Goal: Transaction & Acquisition: Purchase product/service

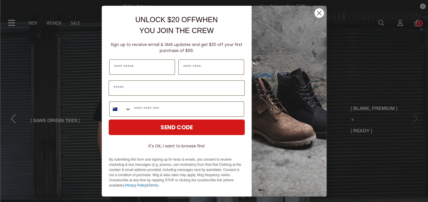
click at [315, 14] on circle "Close dialog" at bounding box center [319, 13] width 10 height 10
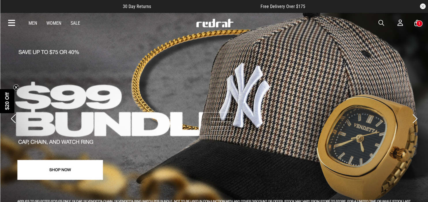
click at [101, 169] on link "2 / 4" at bounding box center [214, 113] width 428 height 203
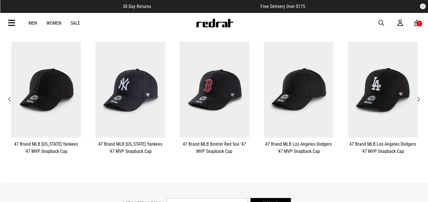
scroll to position [130, 0]
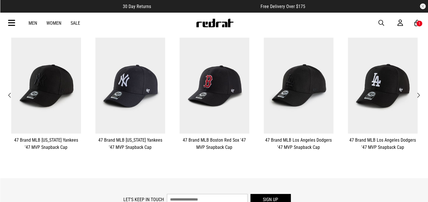
click at [420, 94] on span "Next" at bounding box center [418, 95] width 4 height 7
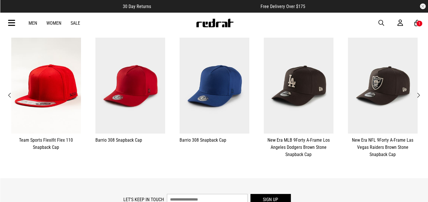
click at [420, 94] on span "Next" at bounding box center [418, 95] width 4 height 7
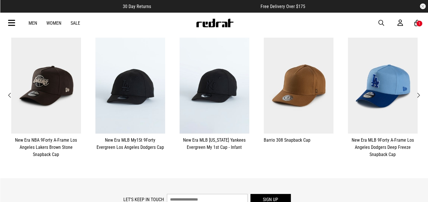
click at [420, 94] on span "Next" at bounding box center [418, 95] width 4 height 7
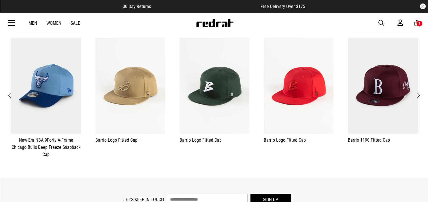
click at [420, 94] on span "Next" at bounding box center [418, 95] width 4 height 7
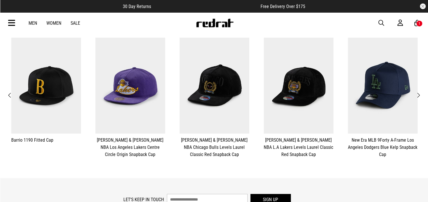
click at [420, 94] on span "Next" at bounding box center [418, 95] width 4 height 7
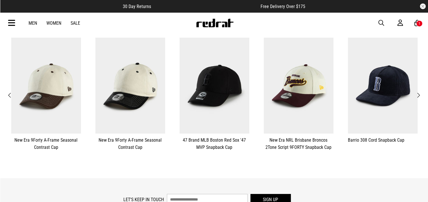
click at [420, 94] on span "Next" at bounding box center [418, 95] width 4 height 7
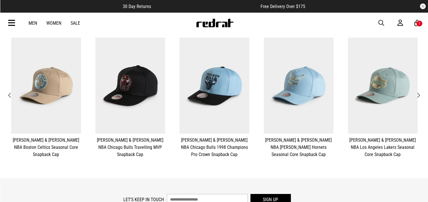
click at [420, 94] on span "Next" at bounding box center [418, 95] width 4 height 7
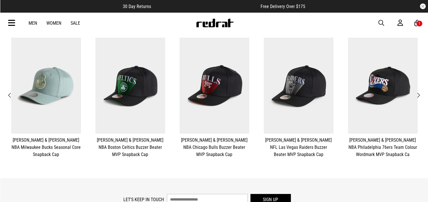
click at [420, 94] on span "Next" at bounding box center [418, 95] width 4 height 7
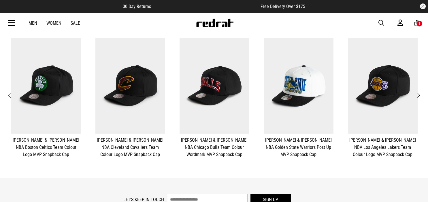
click at [420, 94] on span "Next" at bounding box center [418, 95] width 4 height 7
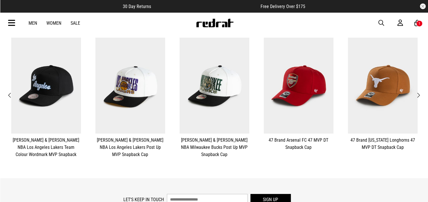
click at [420, 94] on span "Next" at bounding box center [418, 95] width 4 height 7
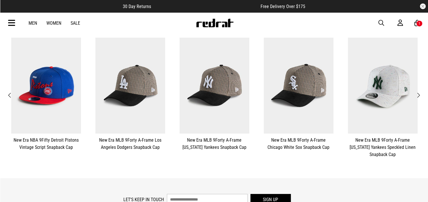
click at [420, 94] on span "Next" at bounding box center [418, 95] width 4 height 7
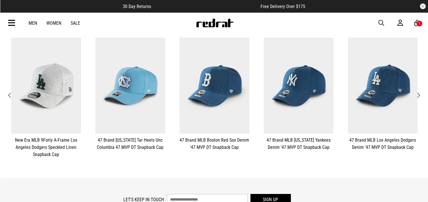
click at [420, 94] on span "Next" at bounding box center [418, 95] width 4 height 7
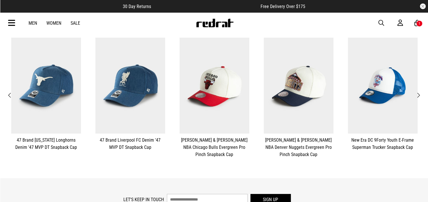
click at [420, 94] on span "Next" at bounding box center [418, 95] width 4 height 7
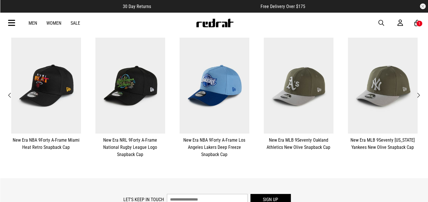
click at [420, 94] on span "Next" at bounding box center [418, 95] width 4 height 7
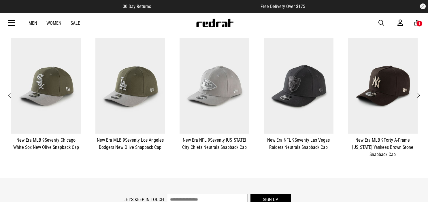
click at [420, 94] on span "Next" at bounding box center [418, 95] width 4 height 7
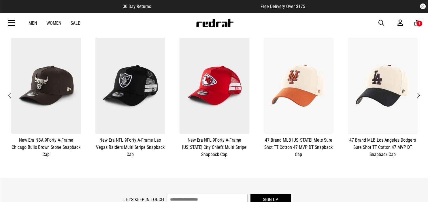
click at [420, 94] on span "Next" at bounding box center [418, 95] width 4 height 7
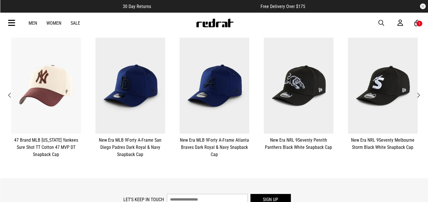
click at [420, 94] on span "Next" at bounding box center [418, 95] width 4 height 7
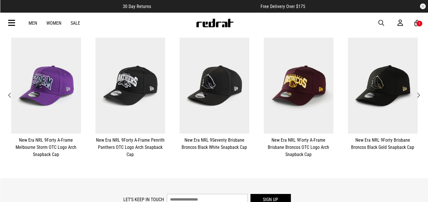
click at [420, 94] on span "Next" at bounding box center [418, 95] width 4 height 7
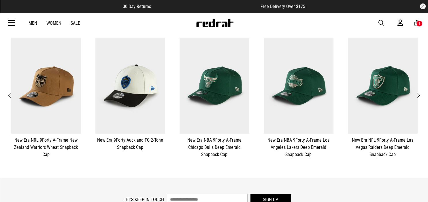
click at [420, 94] on span "Next" at bounding box center [418, 95] width 4 height 7
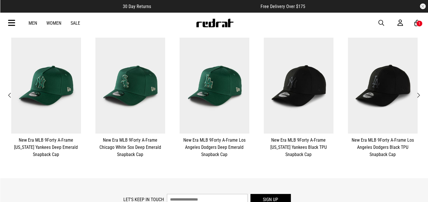
click at [420, 94] on span "Next" at bounding box center [418, 95] width 4 height 7
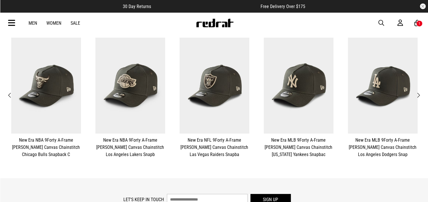
click at [10, 94] on span "Previous" at bounding box center [10, 95] width 4 height 7
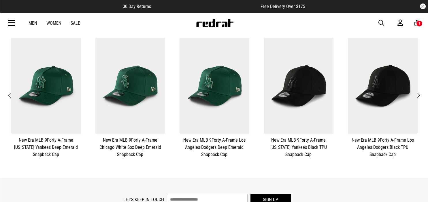
click at [421, 94] on button "Next" at bounding box center [417, 95] width 7 height 7
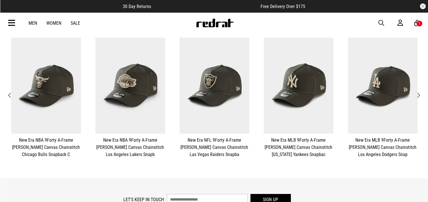
click at [421, 94] on button "Next" at bounding box center [417, 95] width 7 height 7
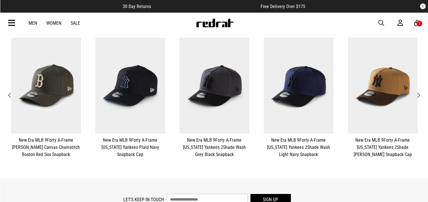
click at [421, 94] on button "Next" at bounding box center [417, 95] width 7 height 7
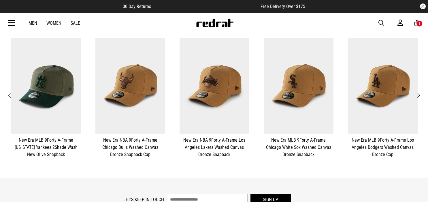
click at [421, 94] on button "Next" at bounding box center [417, 95] width 7 height 7
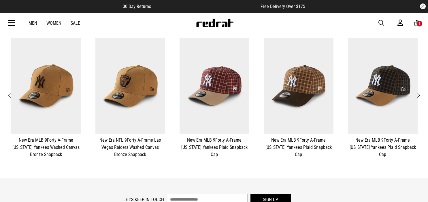
click at [421, 94] on button "Next" at bounding box center [417, 95] width 7 height 7
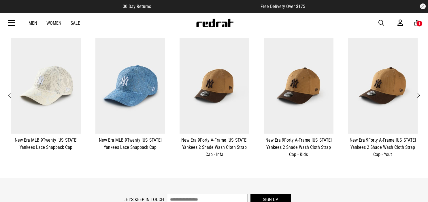
click at [421, 94] on button "Next" at bounding box center [417, 95] width 7 height 7
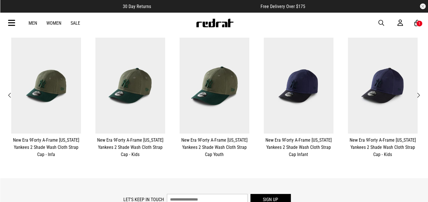
click at [421, 94] on button "Next" at bounding box center [417, 95] width 7 height 7
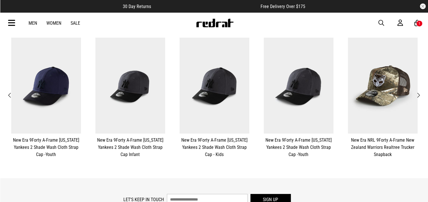
click at [421, 94] on button "Next" at bounding box center [417, 95] width 7 height 7
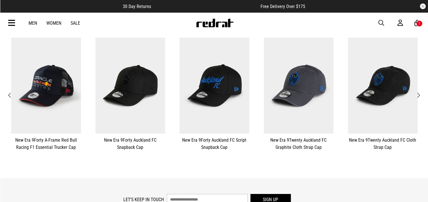
click at [419, 94] on span "Next" at bounding box center [418, 95] width 4 height 7
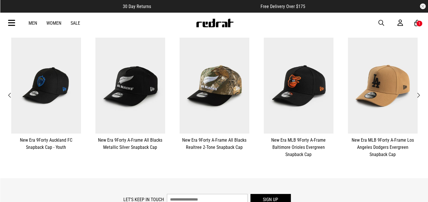
click at [419, 94] on span "Next" at bounding box center [418, 95] width 4 height 7
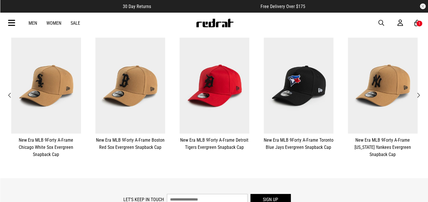
click at [419, 94] on span "Next" at bounding box center [418, 95] width 4 height 7
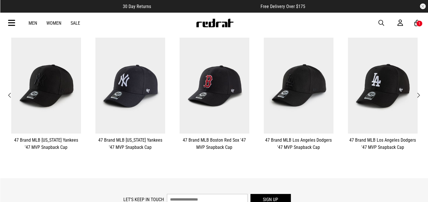
click at [419, 94] on span "Next" at bounding box center [418, 95] width 4 height 7
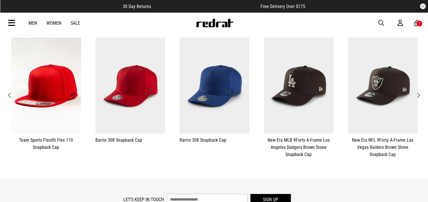
click at [419, 94] on span "Next" at bounding box center [418, 95] width 4 height 7
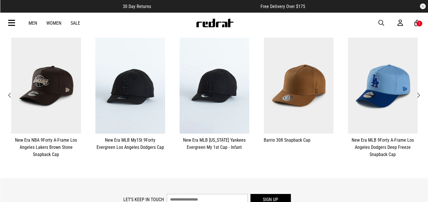
click at [419, 94] on span "Next" at bounding box center [418, 95] width 4 height 7
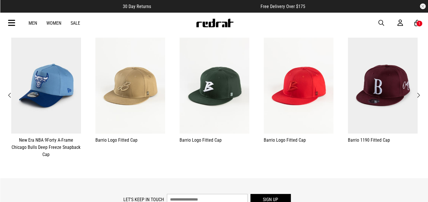
click at [419, 94] on span "Next" at bounding box center [418, 95] width 4 height 7
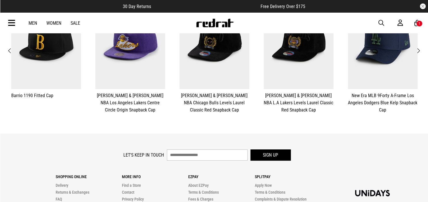
scroll to position [210, 0]
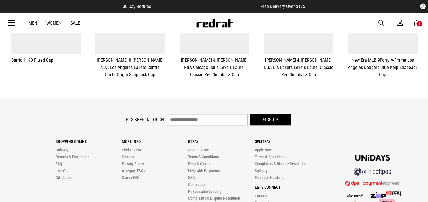
click at [418, 24] on div "1" at bounding box center [419, 23] width 6 height 6
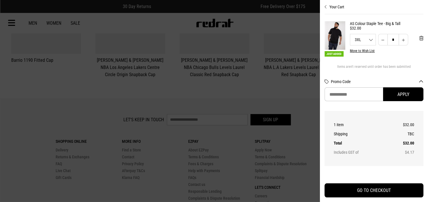
click at [277, 97] on div at bounding box center [214, 101] width 428 height 202
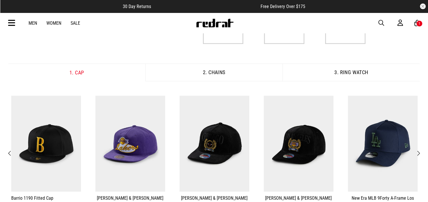
scroll to position [65, 0]
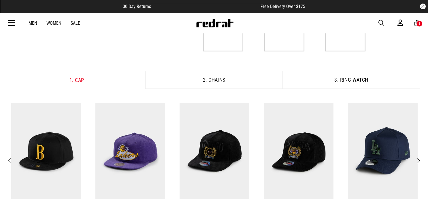
click at [32, 23] on link "Men" at bounding box center [33, 22] width 9 height 5
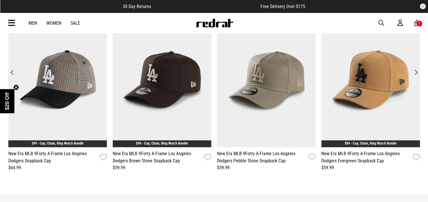
scroll to position [738, 0]
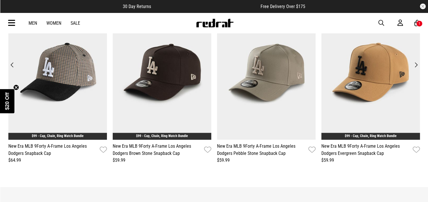
click at [416, 64] on button "Next" at bounding box center [416, 65] width 8 height 8
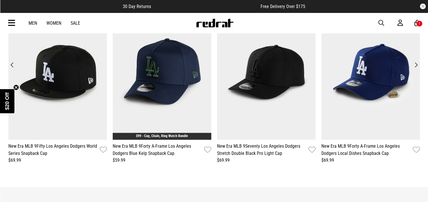
click at [416, 64] on button "Next" at bounding box center [416, 65] width 8 height 8
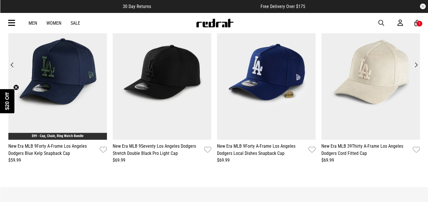
click at [415, 63] on button "Next" at bounding box center [416, 65] width 8 height 8
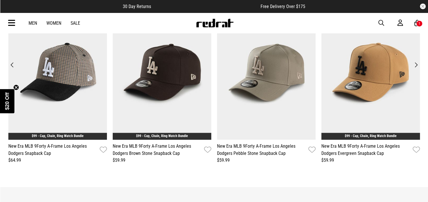
click at [415, 63] on button "Next" at bounding box center [416, 65] width 8 height 8
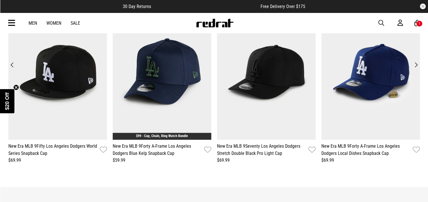
click at [415, 63] on button "Next" at bounding box center [416, 65] width 8 height 8
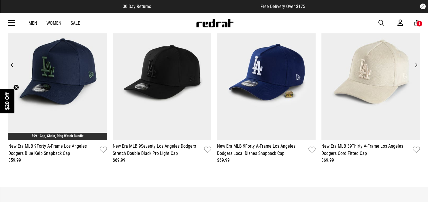
click at [415, 63] on button "Next" at bounding box center [416, 65] width 8 height 8
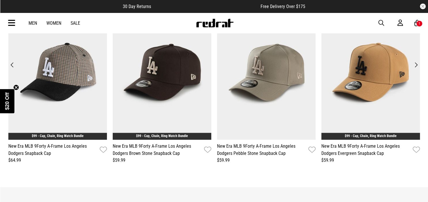
click at [415, 63] on button "Next" at bounding box center [416, 65] width 8 height 8
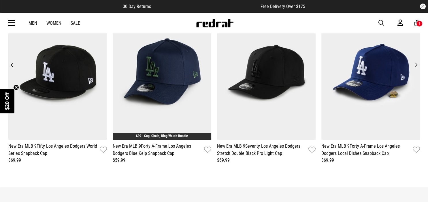
click at [416, 65] on button "Next" at bounding box center [416, 65] width 8 height 8
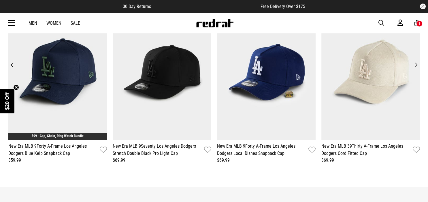
click at [416, 65] on button "Next" at bounding box center [416, 65] width 8 height 8
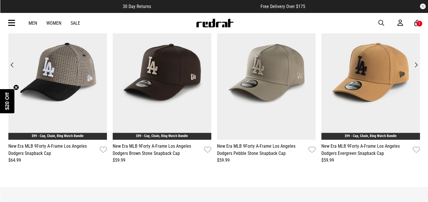
click at [415, 64] on button "Next" at bounding box center [416, 65] width 8 height 8
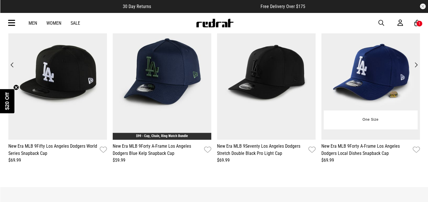
click at [415, 61] on img at bounding box center [370, 72] width 98 height 136
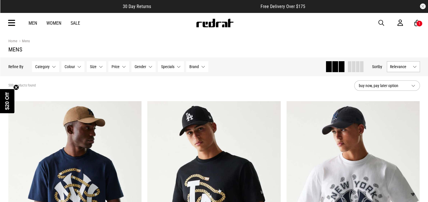
click at [57, 71] on button "Category None selected" at bounding box center [45, 66] width 27 height 11
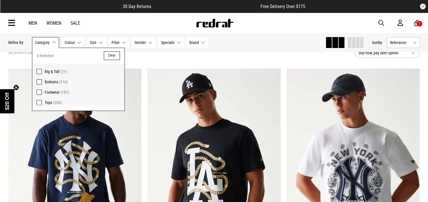
scroll to position [33, 0]
click at [94, 22] on div "Men Women Sale Sign in New Back Footwear Back Mens Back Womens Back Youth & Kid…" at bounding box center [214, 23] width 420 height 21
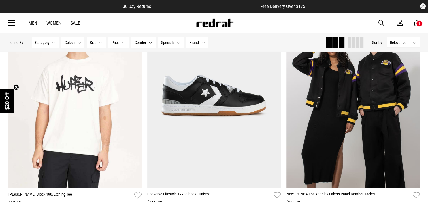
scroll to position [1674, 0]
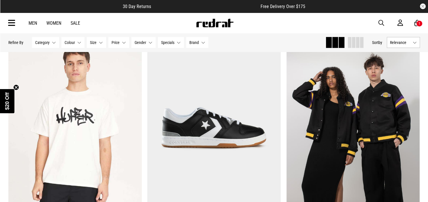
click at [51, 45] on button "Category None selected" at bounding box center [45, 42] width 27 height 11
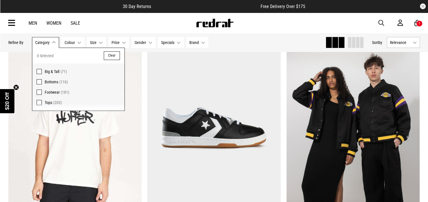
click at [51, 45] on button "Category None selected" at bounding box center [45, 42] width 27 height 11
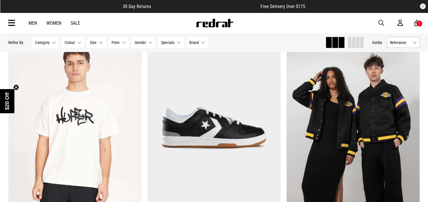
click at [51, 45] on button "Category None selected" at bounding box center [45, 42] width 27 height 11
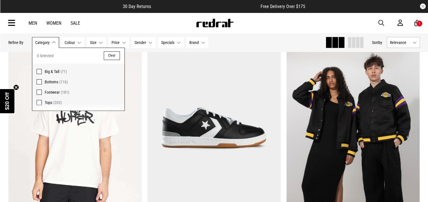
click at [31, 21] on link "Men" at bounding box center [33, 22] width 9 height 5
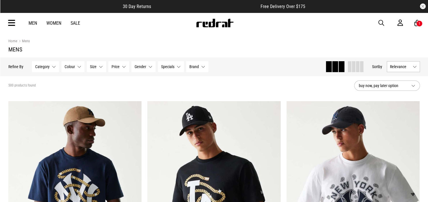
click at [10, 25] on icon at bounding box center [11, 23] width 7 height 10
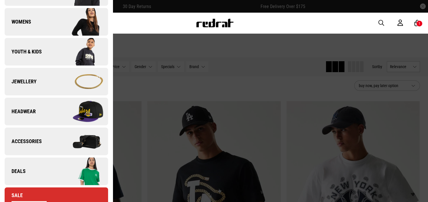
click at [32, 114] on span "Headwear" at bounding box center [20, 111] width 31 height 7
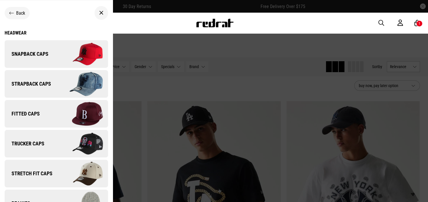
click at [39, 86] on span "Strapback Caps" at bounding box center [28, 84] width 46 height 7
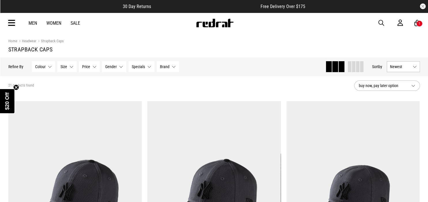
click at [47, 67] on button "Colour None selected" at bounding box center [43, 66] width 23 height 11
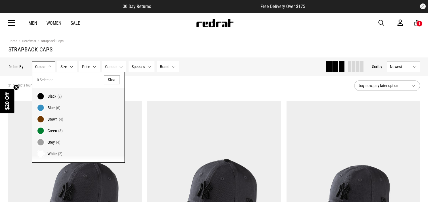
click at [38, 143] on span at bounding box center [41, 142] width 8 height 8
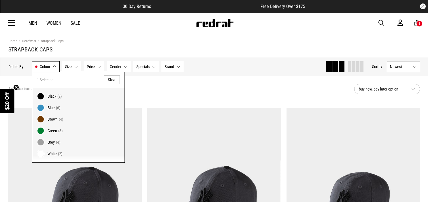
click at [40, 153] on span at bounding box center [41, 154] width 8 height 8
click at [141, 90] on div "6 products found Active Filters Grey White Clear" at bounding box center [178, 89] width 341 height 17
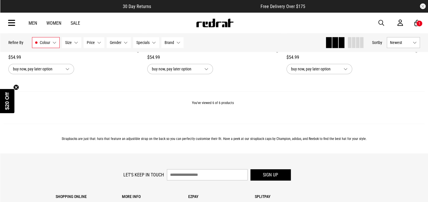
scroll to position [482, 0]
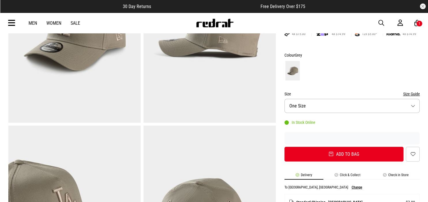
scroll to position [114, 0]
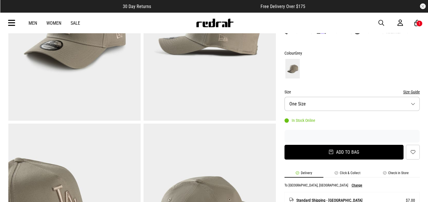
click at [316, 152] on button "Add to bag" at bounding box center [343, 152] width 119 height 15
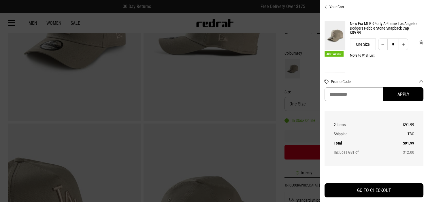
click at [291, 21] on div at bounding box center [214, 101] width 428 height 202
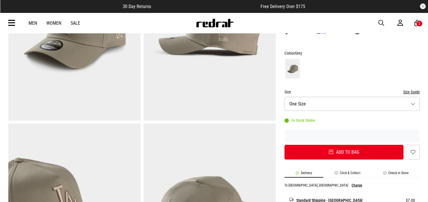
scroll to position [51, 0]
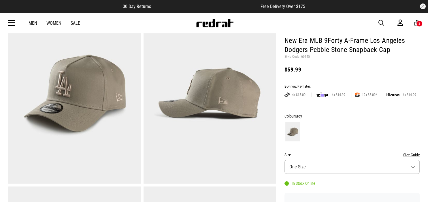
click at [31, 24] on link "Men" at bounding box center [33, 22] width 9 height 5
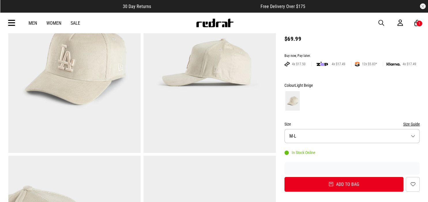
scroll to position [86, 0]
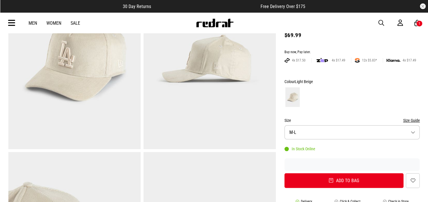
click at [319, 131] on button "Size M-L" at bounding box center [351, 133] width 135 height 14
drag, startPoint x: 319, startPoint y: 131, endPoint x: 321, endPoint y: 160, distance: 29.1
click at [321, 140] on div "Size M-L M-L In stock L-XL In stock" at bounding box center [351, 133] width 135 height 14
click at [321, 160] on span "In stock" at bounding box center [318, 160] width 18 height 5
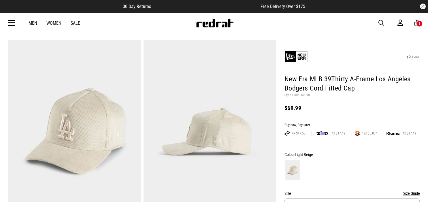
scroll to position [11, 0]
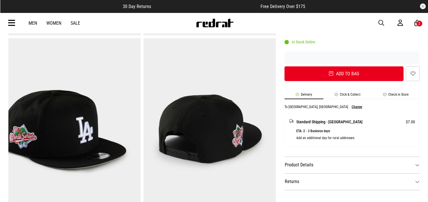
scroll to position [202, 0]
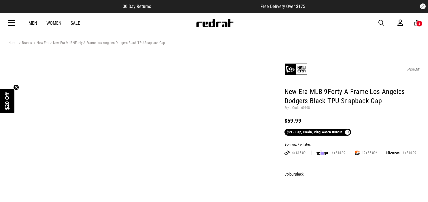
scroll to position [738, 0]
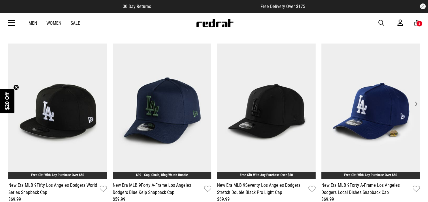
click at [417, 104] on button "Next" at bounding box center [416, 104] width 8 height 8
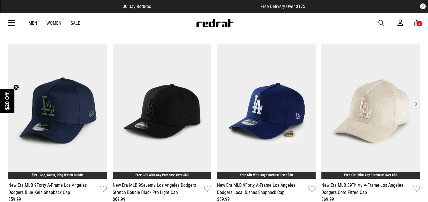
click at [417, 104] on button "Next" at bounding box center [416, 104] width 8 height 8
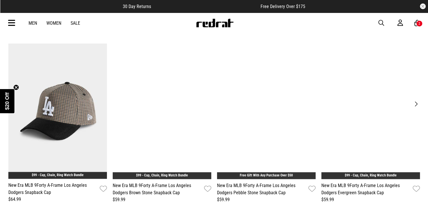
scroll to position [0, 0]
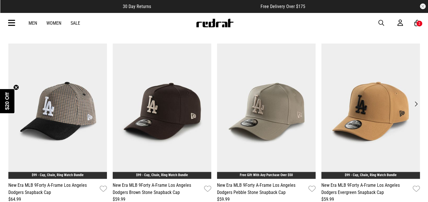
click at [417, 104] on button "Next" at bounding box center [416, 104] width 8 height 8
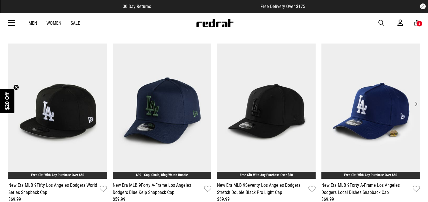
click at [417, 104] on button "Next" at bounding box center [416, 104] width 8 height 8
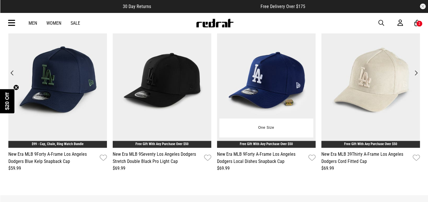
scroll to position [770, 0]
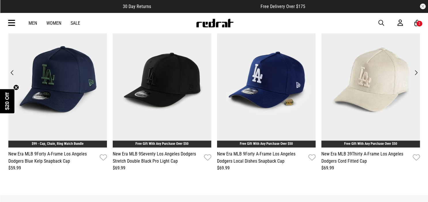
click at [415, 73] on button "Next" at bounding box center [416, 73] width 8 height 8
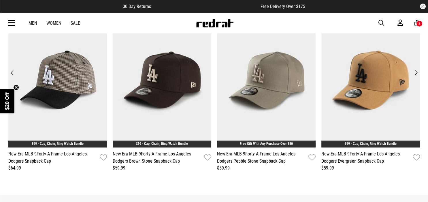
click at [418, 71] on button "Next" at bounding box center [416, 73] width 8 height 8
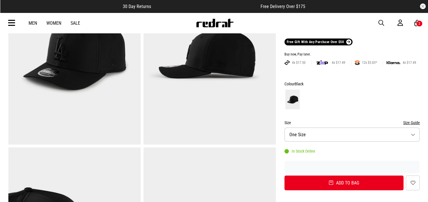
scroll to position [92, 0]
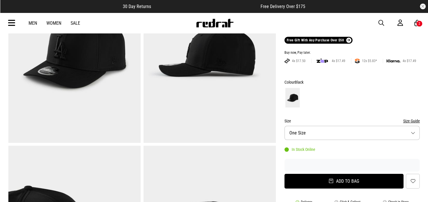
click at [321, 183] on button "Add to bag" at bounding box center [343, 181] width 119 height 15
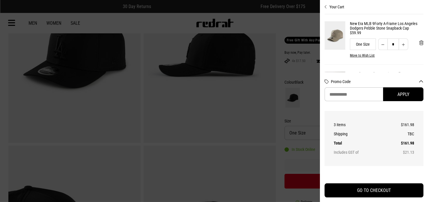
click at [310, 115] on div at bounding box center [214, 101] width 428 height 202
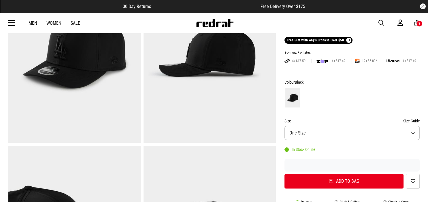
click at [321, 136] on button "Size One Size" at bounding box center [351, 133] width 135 height 14
click at [320, 112] on form "Colour Black Size Size Guide Size One Size One Size In stock In Stock Online Ad…" at bounding box center [351, 134] width 135 height 110
click at [419, 24] on div "3" at bounding box center [419, 24] width 2 height 4
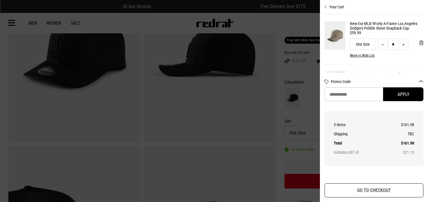
click at [381, 188] on button "GO TO CHECKOUT" at bounding box center [373, 191] width 99 height 14
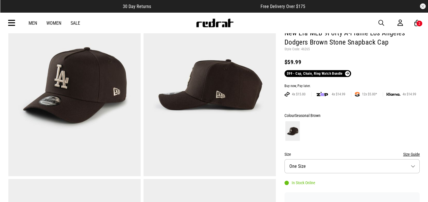
scroll to position [57, 0]
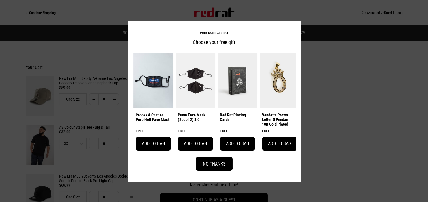
click at [219, 167] on button "No Thanks" at bounding box center [214, 164] width 37 height 14
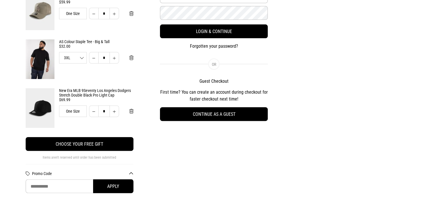
scroll to position [86, 0]
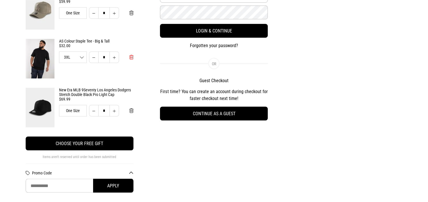
click at [130, 52] on button "Remove from cart" at bounding box center [131, 58] width 13 height 12
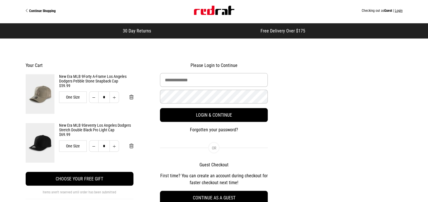
scroll to position [0, 0]
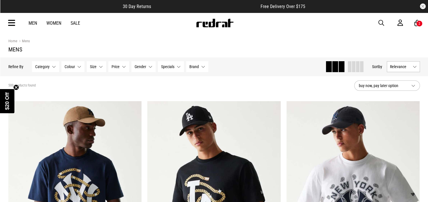
click at [9, 24] on icon at bounding box center [11, 23] width 7 height 10
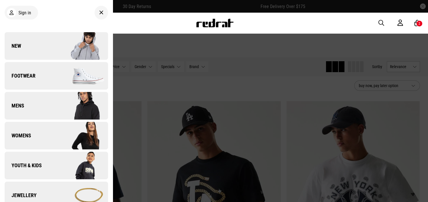
click at [115, 24] on div "Men Women Sale Sign in New Back Footwear Back Footwear Mens Back Mens Womens Ba…" at bounding box center [214, 23] width 420 height 21
click at [144, 20] on div "Men Women Sale Sign in New Back Footwear Back Footwear Mens Back Mens Womens Ba…" at bounding box center [214, 23] width 420 height 21
click at [195, 25] on div at bounding box center [213, 23] width 39 height 9
click at [196, 74] on div at bounding box center [214, 101] width 428 height 202
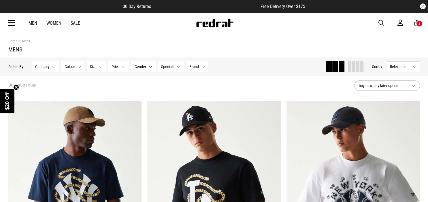
click at [48, 67] on span "Category" at bounding box center [42, 66] width 14 height 5
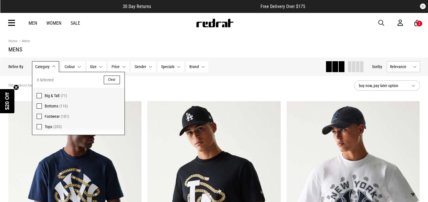
click at [100, 56] on section "Home Mens Mens" at bounding box center [213, 45] width 411 height 24
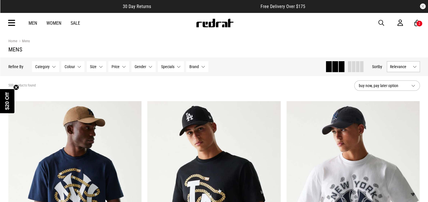
click at [170, 69] on span "Specials" at bounding box center [167, 66] width 13 height 5
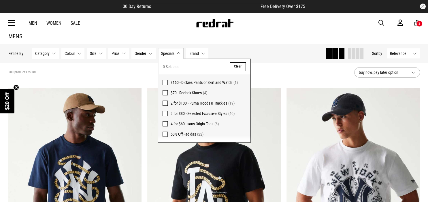
scroll to position [11, 0]
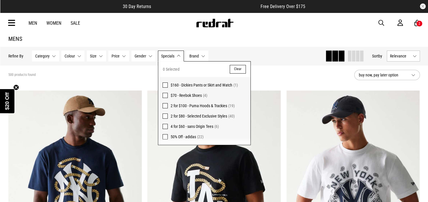
click at [11, 22] on icon at bounding box center [11, 23] width 7 height 10
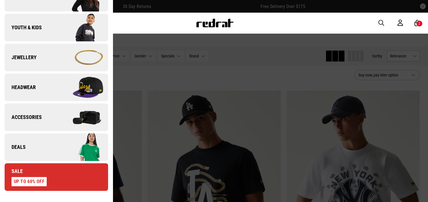
scroll to position [138, 0]
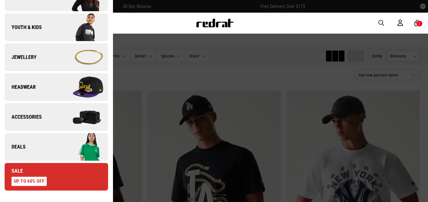
click at [51, 142] on link "Deals" at bounding box center [56, 147] width 103 height 28
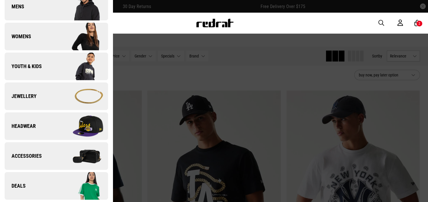
scroll to position [0, 0]
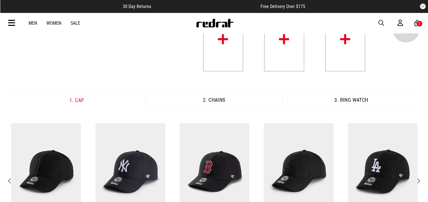
scroll to position [45, 0]
click at [224, 38] on img at bounding box center [223, 39] width 40 height 64
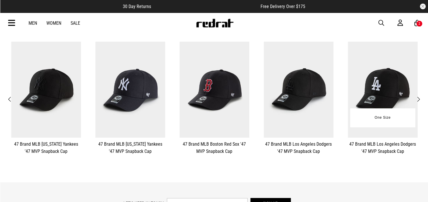
scroll to position [127, 0]
click at [419, 98] on span "Next" at bounding box center [418, 99] width 4 height 7
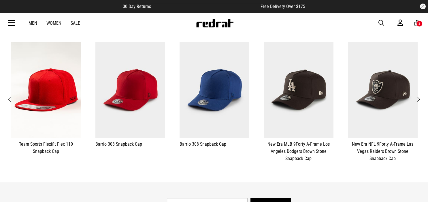
click at [419, 98] on span "Next" at bounding box center [418, 99] width 4 height 7
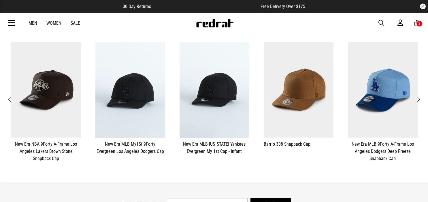
click at [419, 98] on span "Next" at bounding box center [418, 99] width 4 height 7
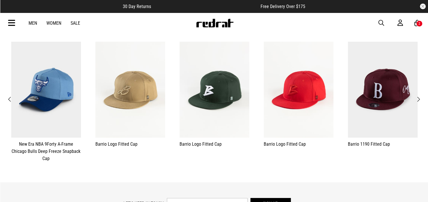
click at [419, 98] on span "Next" at bounding box center [418, 99] width 4 height 7
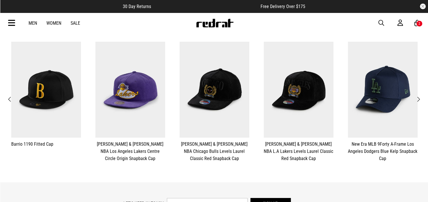
click at [419, 98] on span "Next" at bounding box center [418, 99] width 4 height 7
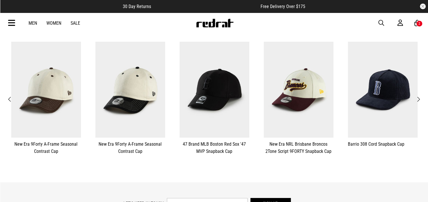
click at [419, 98] on span "Next" at bounding box center [418, 99] width 4 height 7
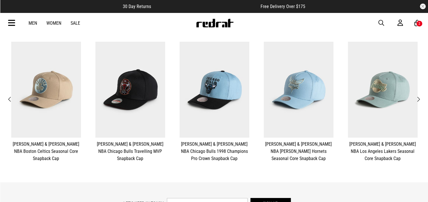
click at [419, 98] on span "Next" at bounding box center [418, 99] width 4 height 7
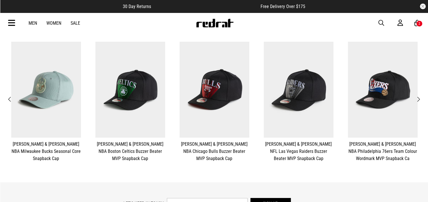
click at [419, 98] on span "Next" at bounding box center [418, 99] width 4 height 7
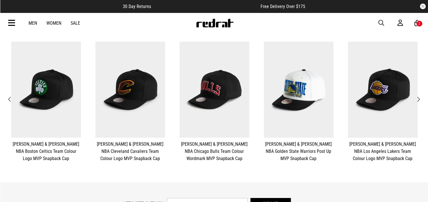
click at [419, 98] on span "Next" at bounding box center [418, 99] width 4 height 7
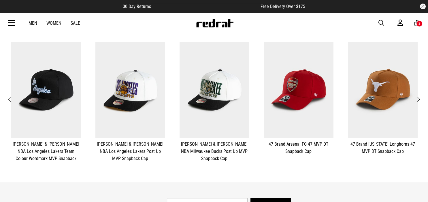
click at [419, 98] on span "Next" at bounding box center [418, 99] width 4 height 7
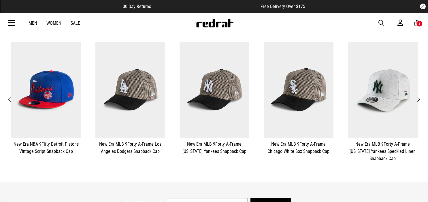
click at [419, 98] on span "Next" at bounding box center [418, 99] width 4 height 7
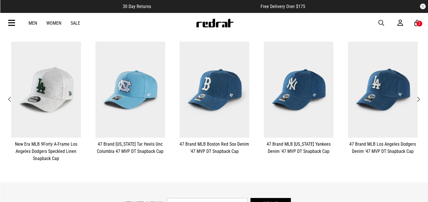
click at [419, 98] on span "Next" at bounding box center [418, 99] width 4 height 7
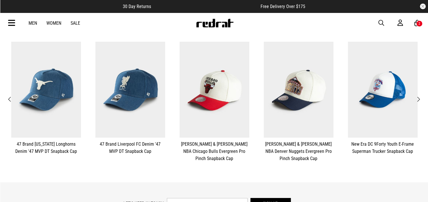
click at [419, 98] on span "Next" at bounding box center [418, 99] width 4 height 7
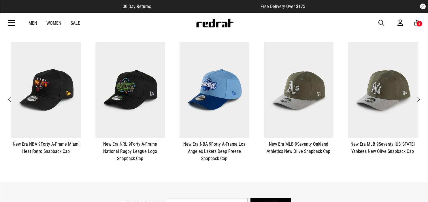
click at [419, 98] on span "Next" at bounding box center [418, 99] width 4 height 7
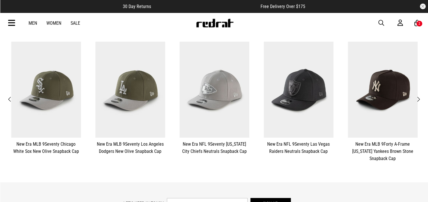
click at [419, 98] on span "Next" at bounding box center [418, 99] width 4 height 7
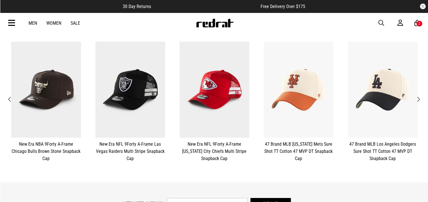
click at [419, 98] on span "Next" at bounding box center [418, 99] width 4 height 7
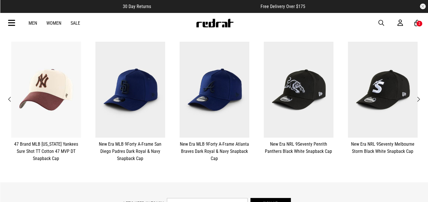
click at [419, 98] on span "Next" at bounding box center [418, 99] width 4 height 7
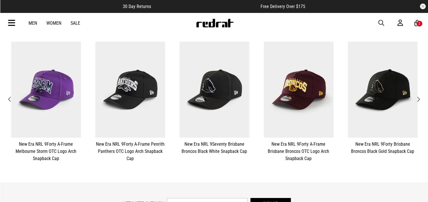
click at [419, 98] on span "Next" at bounding box center [418, 99] width 4 height 7
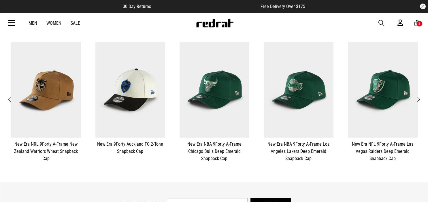
click at [419, 98] on span "Next" at bounding box center [418, 99] width 4 height 7
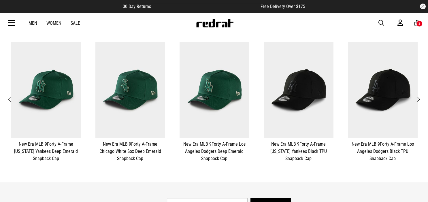
click at [420, 99] on span "Next" at bounding box center [418, 99] width 4 height 7
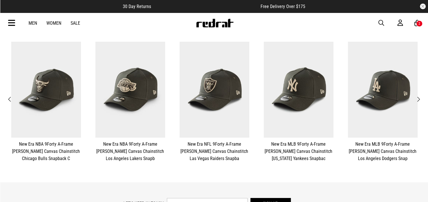
click at [420, 99] on span "Next" at bounding box center [418, 99] width 4 height 7
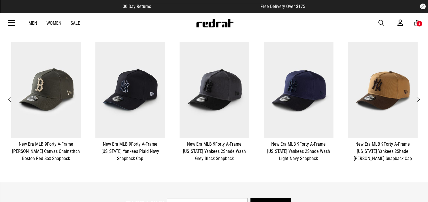
click at [420, 99] on span "Next" at bounding box center [418, 99] width 4 height 7
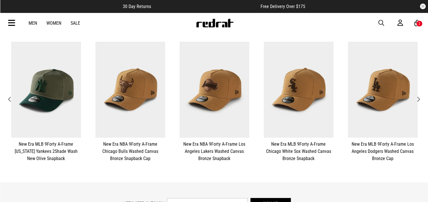
click at [420, 99] on span "Next" at bounding box center [418, 99] width 4 height 7
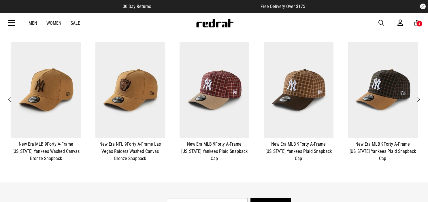
click at [420, 99] on span "Next" at bounding box center [418, 99] width 4 height 7
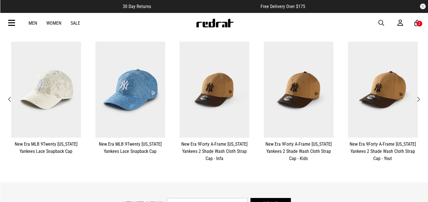
click at [420, 99] on span "Next" at bounding box center [418, 99] width 4 height 7
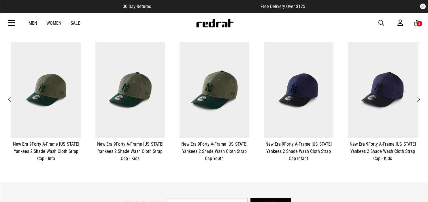
click at [420, 99] on span "Next" at bounding box center [418, 99] width 4 height 7
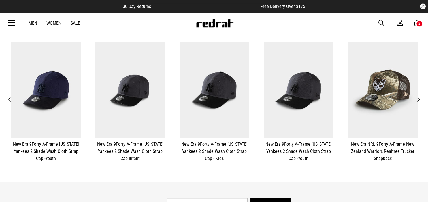
click at [420, 99] on span "Next" at bounding box center [418, 99] width 4 height 7
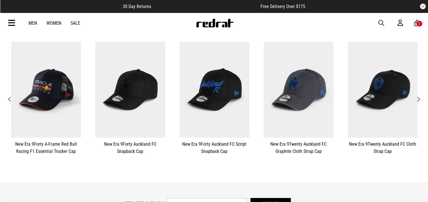
click at [420, 99] on span "Next" at bounding box center [418, 99] width 4 height 7
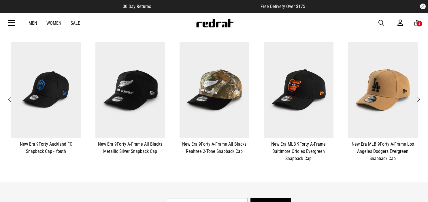
click at [420, 99] on span "Next" at bounding box center [418, 99] width 4 height 7
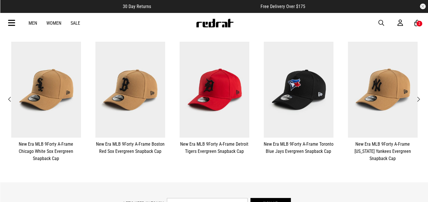
click at [420, 99] on span "Next" at bounding box center [418, 99] width 4 height 7
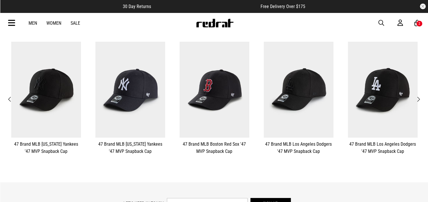
click at [420, 99] on span "Next" at bounding box center [418, 99] width 4 height 7
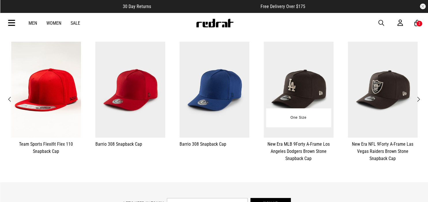
click at [311, 143] on link "New Era MLB 9Forty A-Frame Los Angeles Dodgers Brown Stone Snapback Cap" at bounding box center [298, 152] width 70 height 22
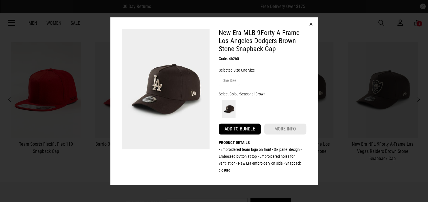
click at [254, 132] on button "Add to bundle" at bounding box center [240, 129] width 42 height 11
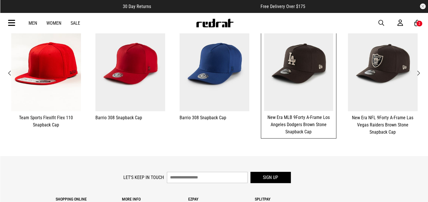
scroll to position [121, 0]
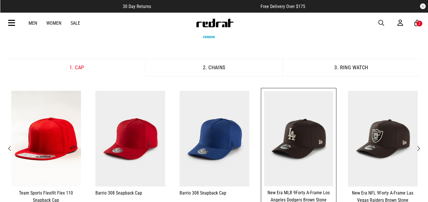
click at [419, 148] on span "Next" at bounding box center [418, 148] width 4 height 7
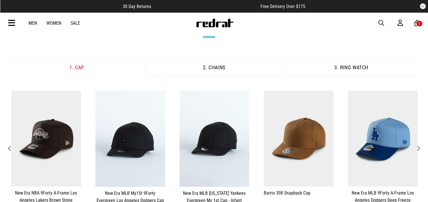
click at [419, 148] on span "Next" at bounding box center [418, 148] width 4 height 7
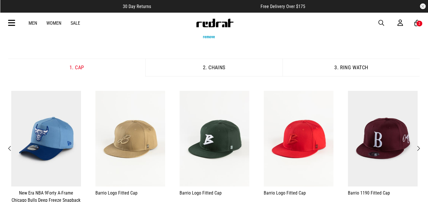
click at [419, 148] on span "Next" at bounding box center [418, 148] width 4 height 7
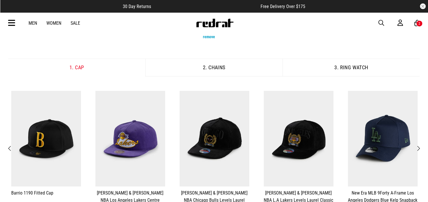
click at [419, 148] on span "Next" at bounding box center [418, 148] width 4 height 7
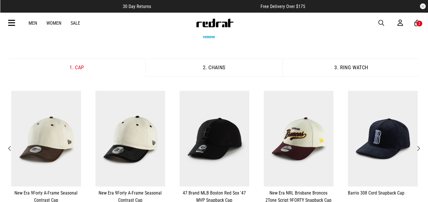
click at [9, 148] on span "Previous" at bounding box center [10, 148] width 4 height 7
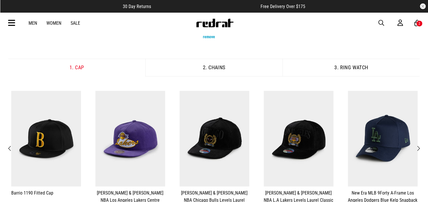
click at [422, 147] on button "**********" at bounding box center [382, 151] width 84 height 126
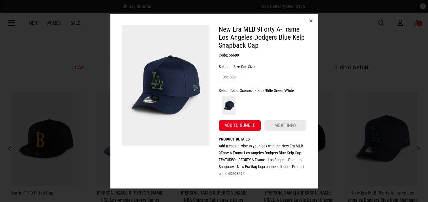
click at [310, 22] on button "button" at bounding box center [311, 21] width 14 height 14
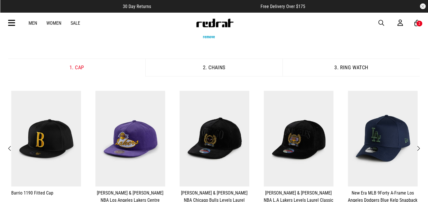
click at [420, 149] on span "Next" at bounding box center [418, 148] width 4 height 7
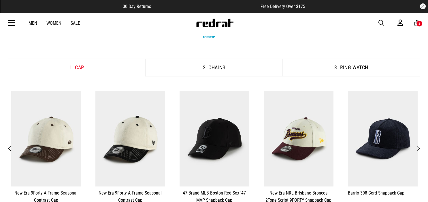
click at [420, 149] on span "Next" at bounding box center [418, 148] width 4 height 7
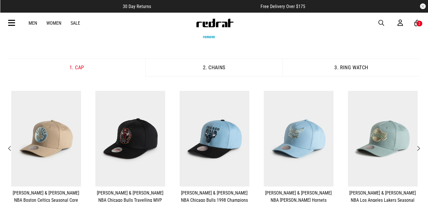
click at [420, 149] on span "Next" at bounding box center [418, 148] width 4 height 7
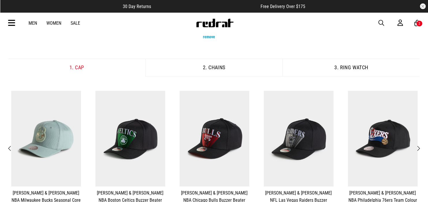
click at [420, 149] on span "Next" at bounding box center [418, 148] width 4 height 7
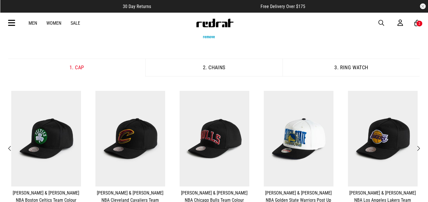
click at [420, 149] on span "Next" at bounding box center [418, 148] width 4 height 7
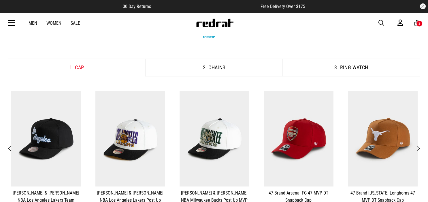
click at [420, 149] on span "Next" at bounding box center [418, 148] width 4 height 7
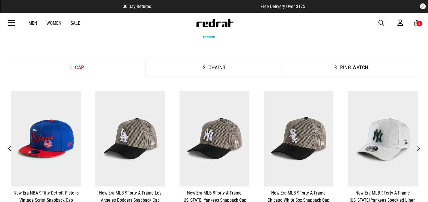
click at [419, 148] on span "Next" at bounding box center [418, 148] width 4 height 7
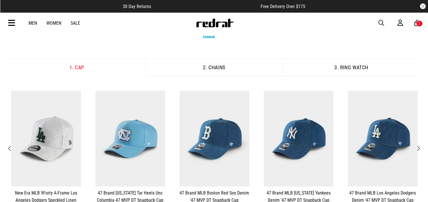
click at [420, 149] on span "Next" at bounding box center [418, 148] width 4 height 7
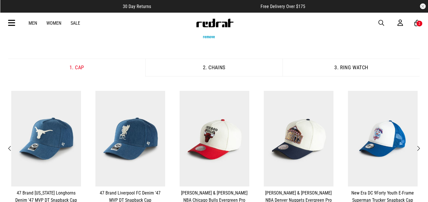
click at [420, 149] on span "Next" at bounding box center [418, 148] width 4 height 7
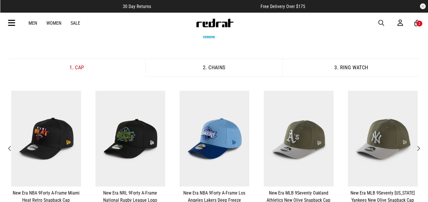
click at [420, 149] on span "Next" at bounding box center [418, 148] width 4 height 7
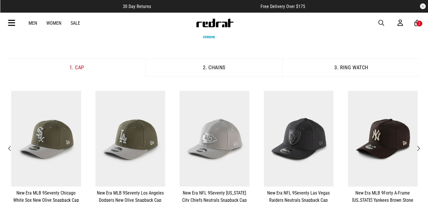
click at [420, 148] on span "Next" at bounding box center [418, 148] width 4 height 7
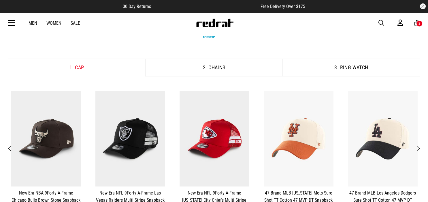
click at [420, 148] on span "Next" at bounding box center [418, 148] width 4 height 7
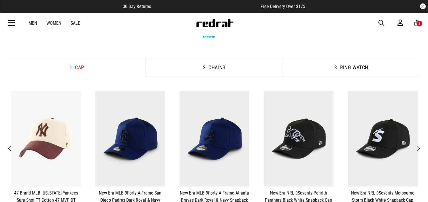
click at [420, 148] on span "Next" at bounding box center [418, 148] width 4 height 7
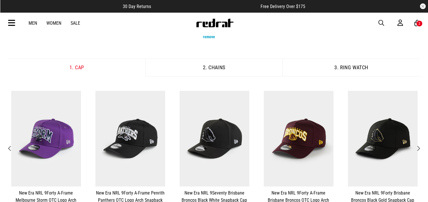
click at [420, 148] on span "Next" at bounding box center [418, 148] width 4 height 7
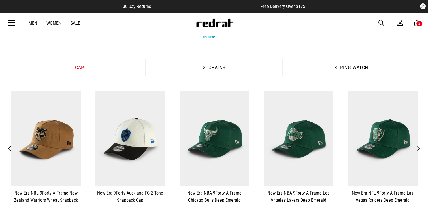
click at [420, 148] on span "Next" at bounding box center [418, 148] width 4 height 7
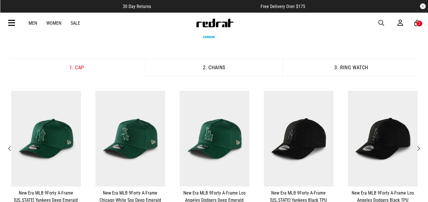
click at [420, 148] on span "Next" at bounding box center [418, 148] width 4 height 7
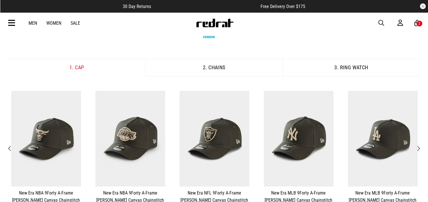
click at [419, 146] on span "Next" at bounding box center [418, 148] width 4 height 7
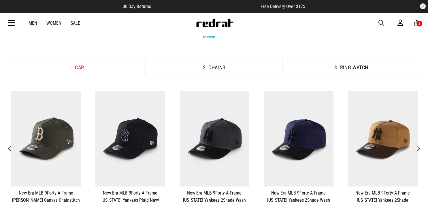
click at [419, 146] on span "Next" at bounding box center [418, 148] width 4 height 7
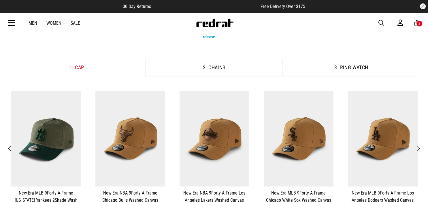
click at [419, 146] on span "Next" at bounding box center [418, 148] width 4 height 7
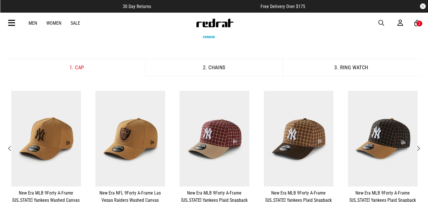
click at [419, 146] on span "Next" at bounding box center [418, 148] width 4 height 7
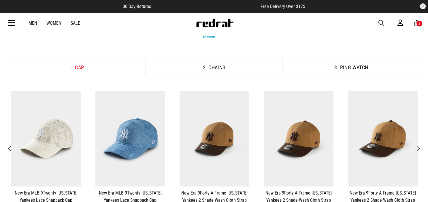
click at [419, 146] on span "Next" at bounding box center [418, 148] width 4 height 7
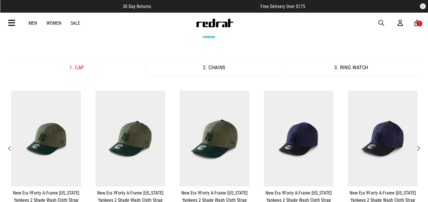
click at [420, 147] on span "Next" at bounding box center [418, 148] width 4 height 7
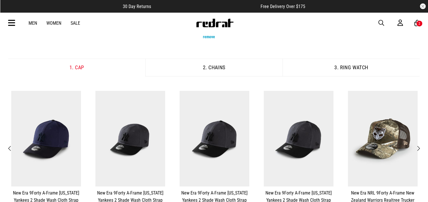
click at [226, 67] on button "2. Chains" at bounding box center [213, 68] width 137 height 18
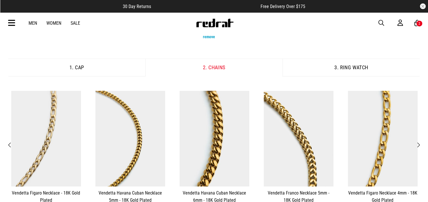
scroll to position [183, 0]
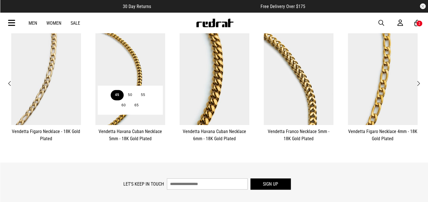
click at [111, 99] on button "45" at bounding box center [117, 95] width 13 height 10
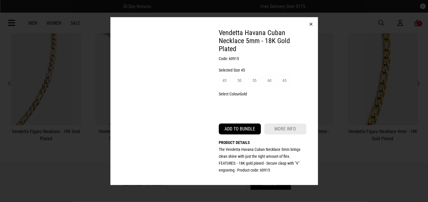
click at [245, 129] on button "Add to bundle" at bounding box center [240, 129] width 42 height 11
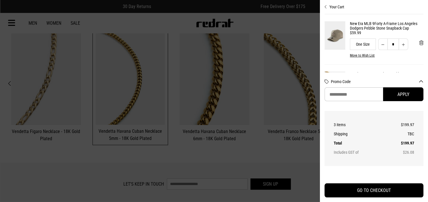
click at [294, 156] on div at bounding box center [214, 101] width 428 height 202
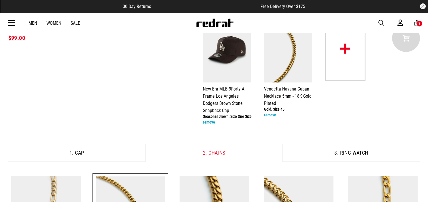
scroll to position [32, 0]
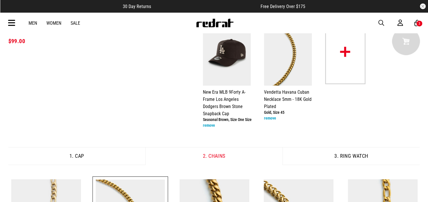
click at [337, 69] on img at bounding box center [345, 52] width 40 height 64
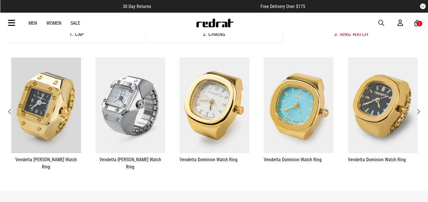
scroll to position [153, 0]
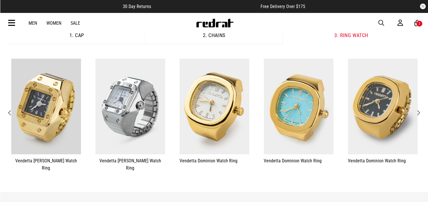
click at [420, 110] on span "Next" at bounding box center [418, 113] width 4 height 7
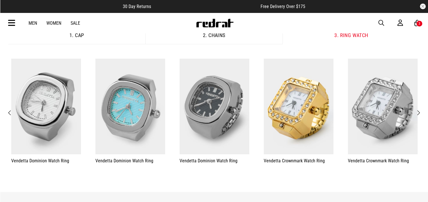
click at [420, 110] on span "Next" at bounding box center [418, 113] width 4 height 7
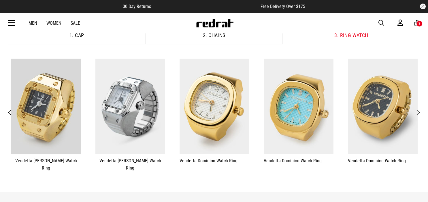
click at [420, 109] on span "Next" at bounding box center [418, 112] width 4 height 7
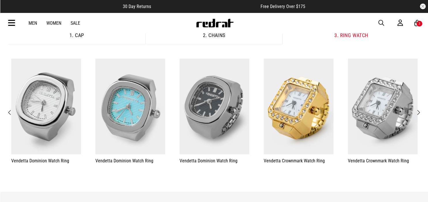
click at [420, 109] on span "Next" at bounding box center [418, 112] width 4 height 7
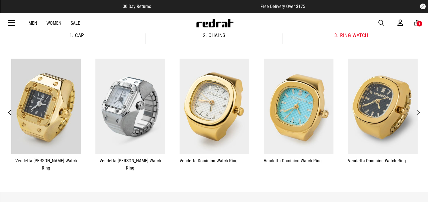
click at [419, 110] on span "Next" at bounding box center [418, 112] width 4 height 7
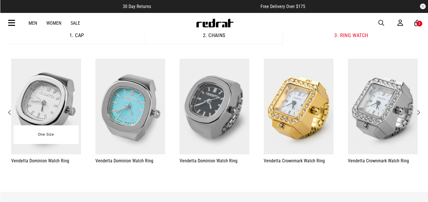
click at [69, 121] on img at bounding box center [46, 107] width 70 height 96
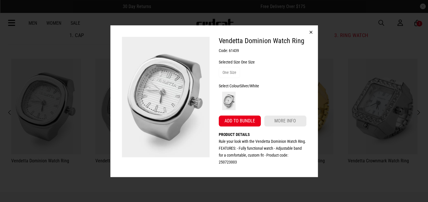
click at [242, 115] on div "Vendetta Dominion Watch Ring Code: 61439 Selected Size One Size One Size Select…" at bounding box center [263, 101] width 88 height 129
click at [237, 122] on button "Add to bundle" at bounding box center [240, 121] width 42 height 11
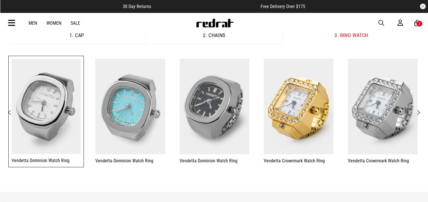
click at [217, 37] on button "2. Chains" at bounding box center [213, 35] width 137 height 18
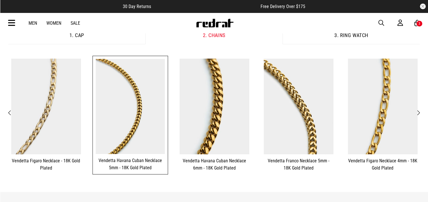
click at [420, 112] on span "Next" at bounding box center [418, 113] width 4 height 7
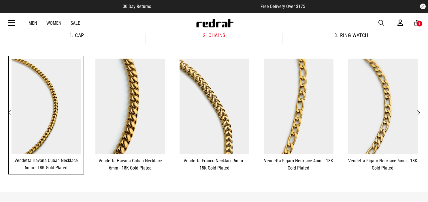
click at [420, 112] on span "Next" at bounding box center [418, 113] width 4 height 7
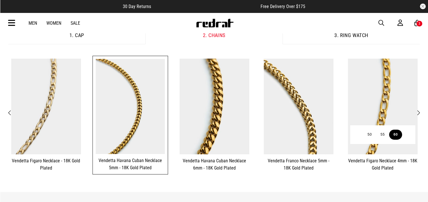
click at [398, 133] on button "60" at bounding box center [395, 135] width 13 height 10
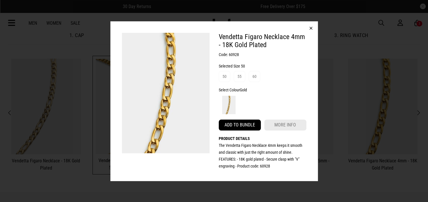
click at [244, 126] on button "Add to bundle" at bounding box center [240, 125] width 42 height 11
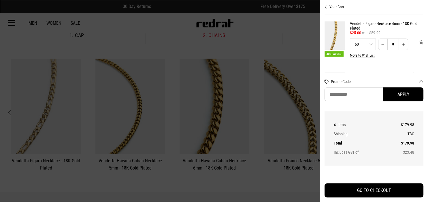
scroll to position [202, 0]
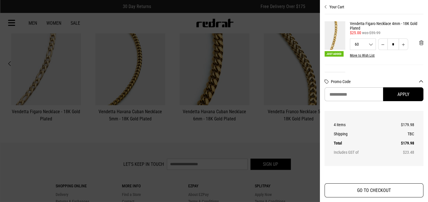
click at [361, 195] on button "GO TO CHECKOUT" at bounding box center [373, 191] width 99 height 14
click at [363, 188] on button "GO TO CHECKOUT" at bounding box center [373, 191] width 99 height 14
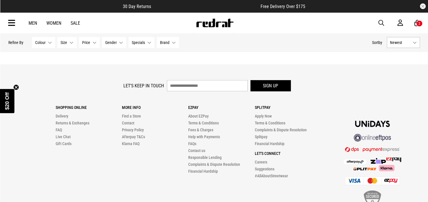
scroll to position [1952, 0]
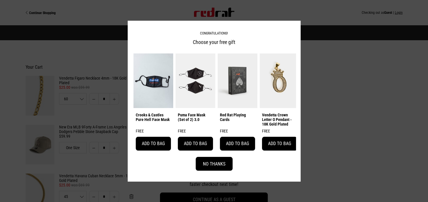
click at [226, 162] on button "No Thanks" at bounding box center [214, 164] width 37 height 14
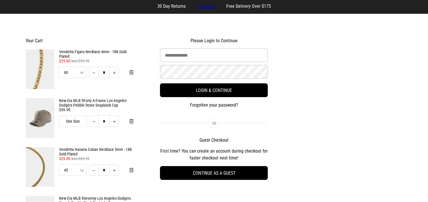
scroll to position [50, 0]
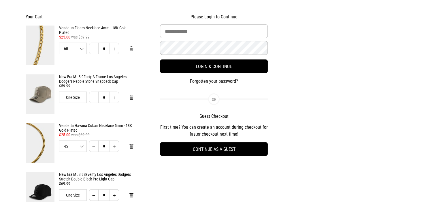
click at [140, 135] on div "Your Cart Vendetta Figaro Necklace 4mm - 18K Gold Plated 2 for $50 - Vendetta J…" at bounding box center [79, 180] width 134 height 340
click at [131, 50] on span "Remove from cart" at bounding box center [131, 48] width 4 height 5
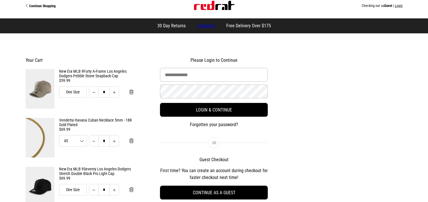
scroll to position [0, 0]
